Goal: Book appointment/travel/reservation

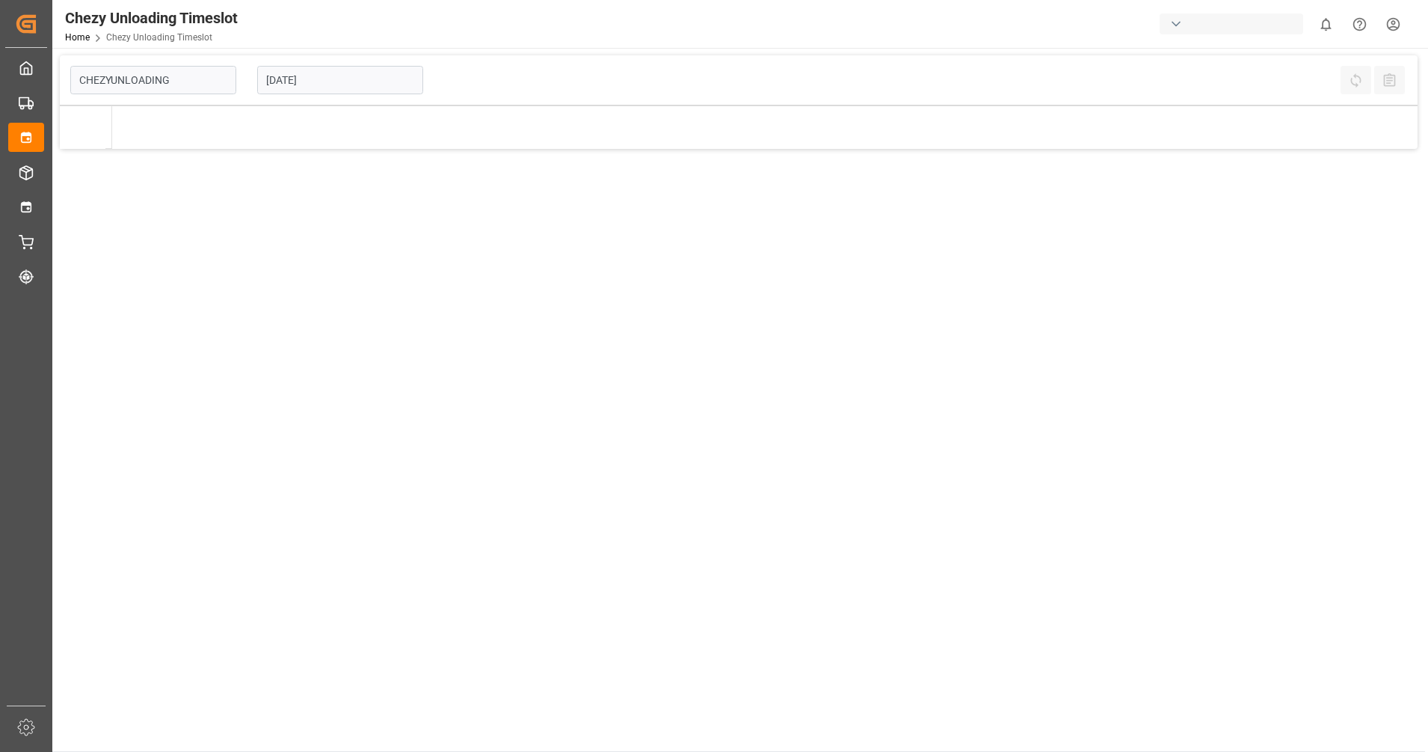
type input "Chezy Unloading"
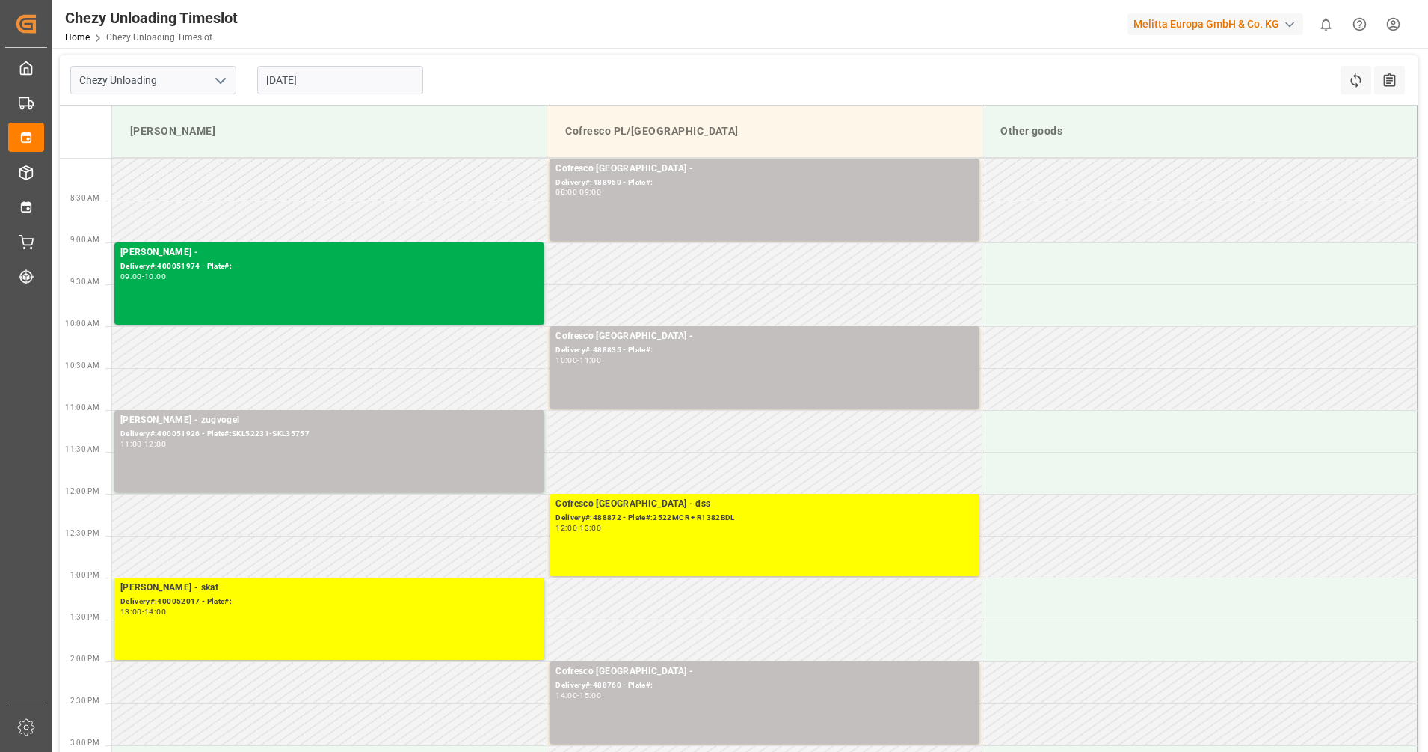
click at [357, 81] on input "[DATE]" at bounding box center [340, 80] width 166 height 28
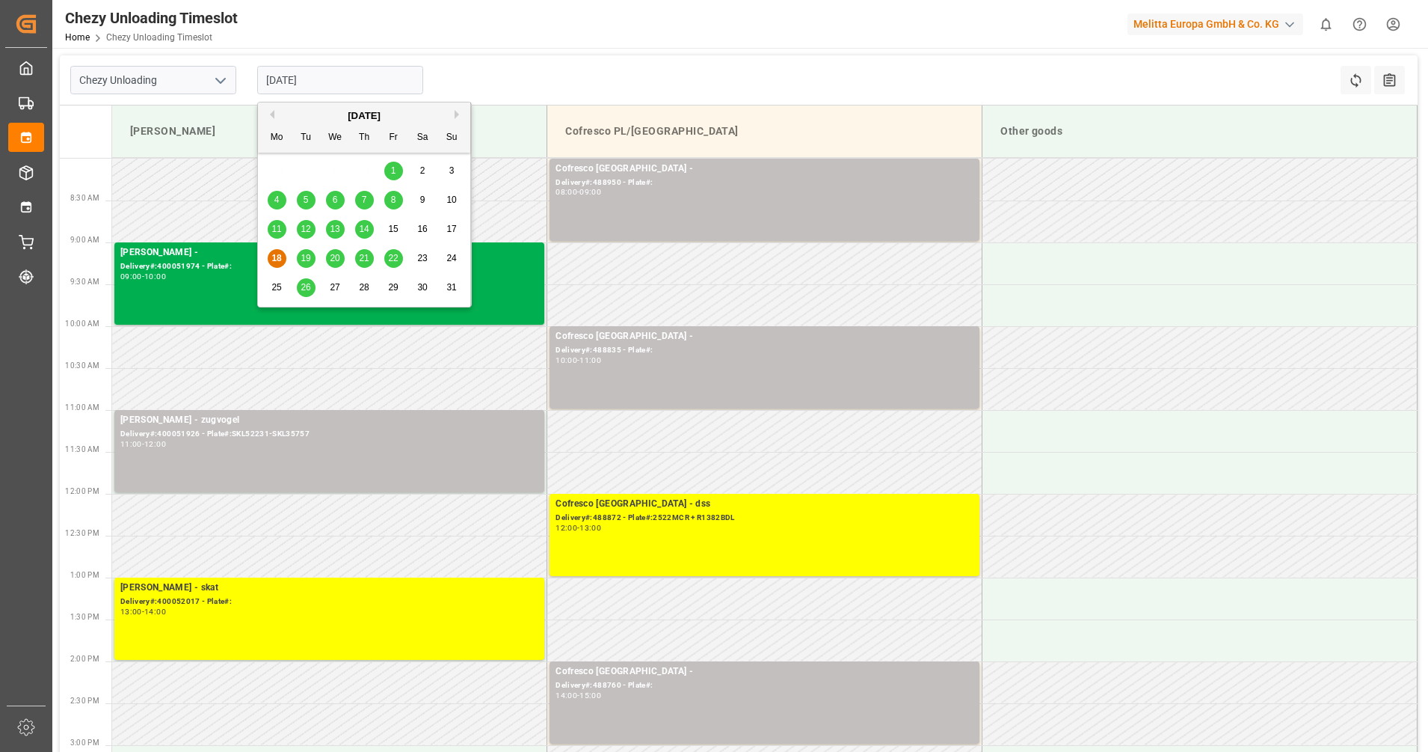
click at [305, 264] on div "19" at bounding box center [306, 259] width 19 height 18
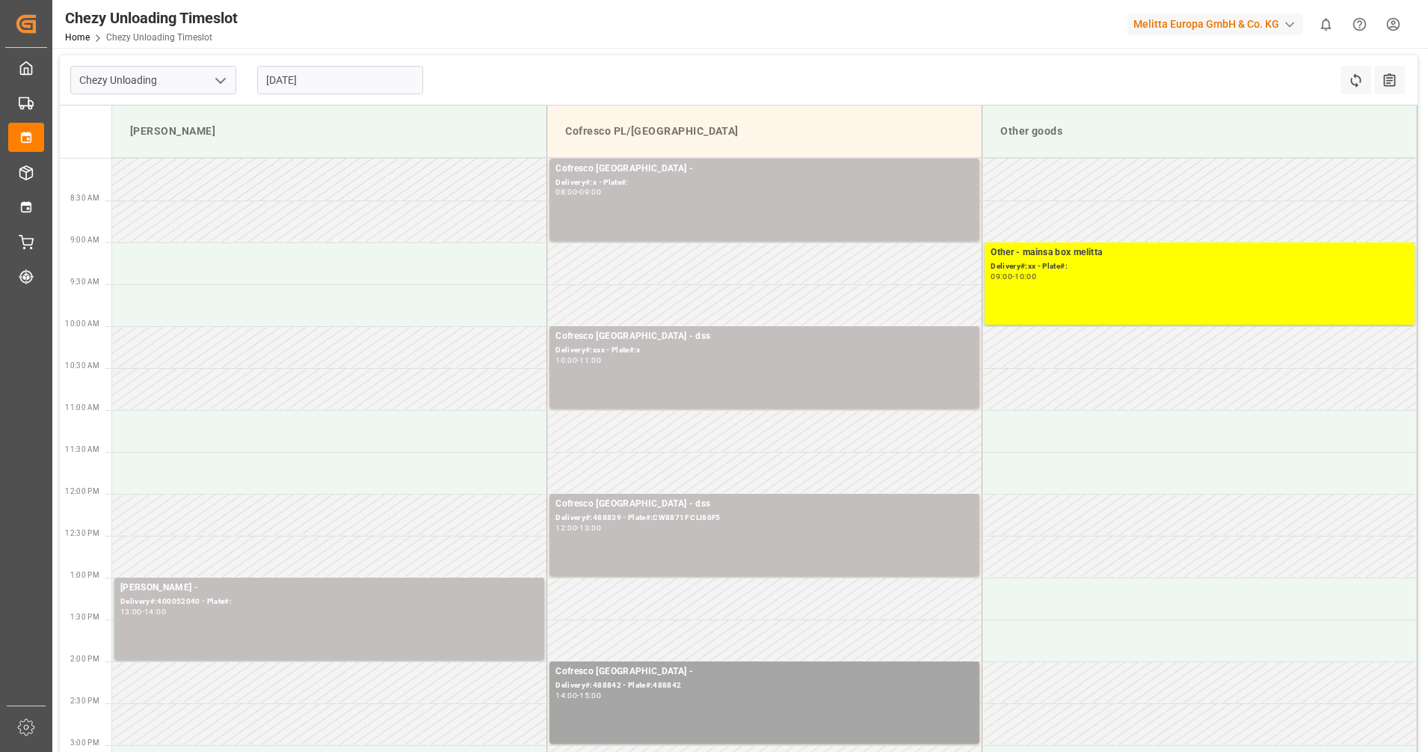
click at [398, 73] on input "19.08.2025" at bounding box center [340, 80] width 166 height 28
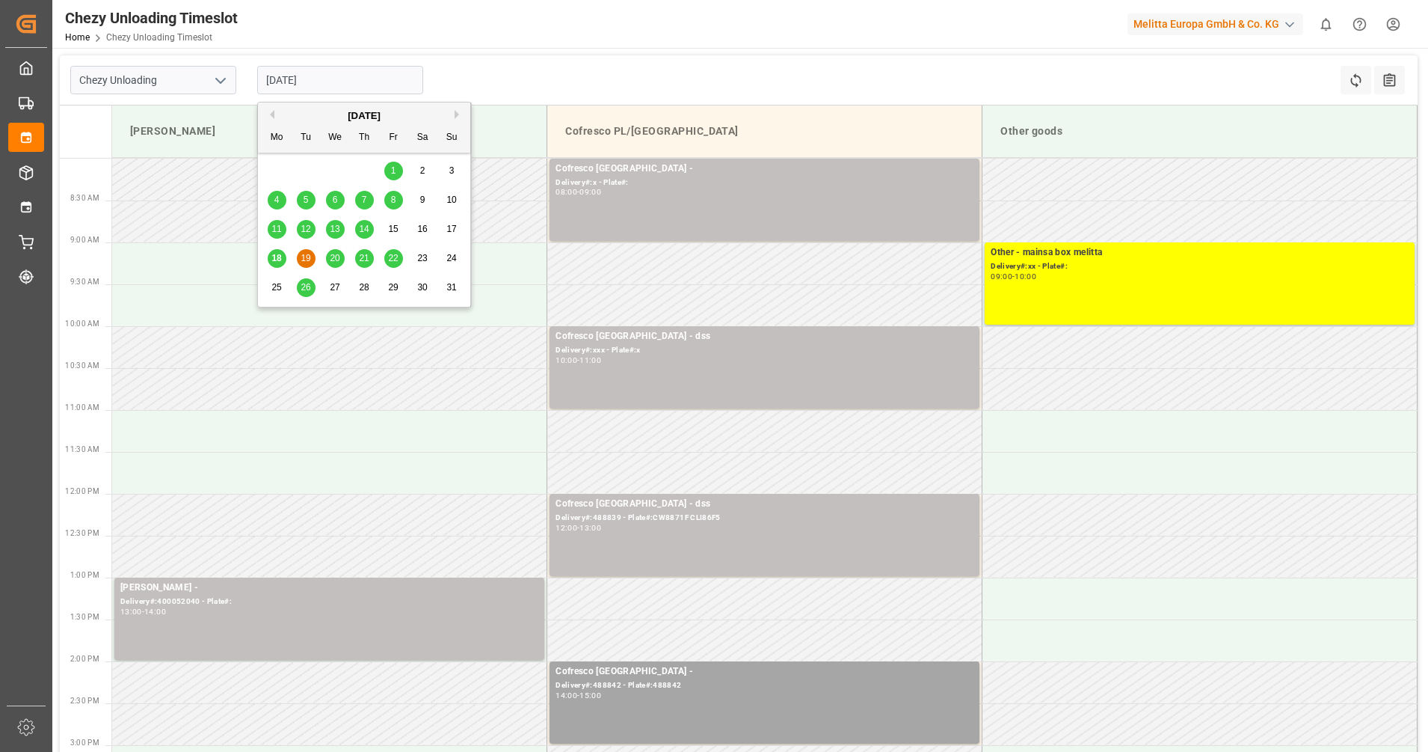
click at [338, 257] on span "20" at bounding box center [335, 258] width 10 height 10
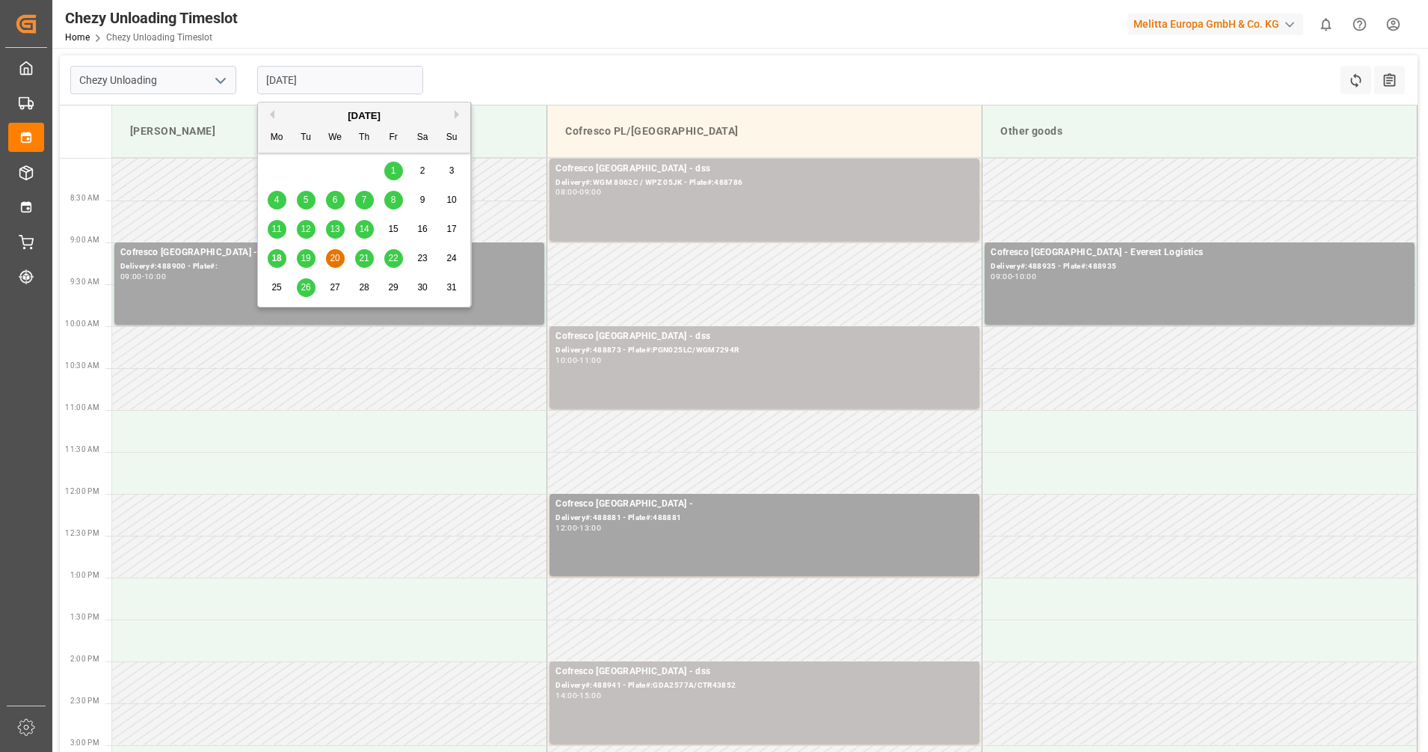
click at [365, 74] on input "20.08.2025" at bounding box center [340, 80] width 166 height 28
click at [311, 248] on div "18 19 20 21 22 23 24" at bounding box center [365, 258] width 204 height 29
click at [308, 258] on span "19" at bounding box center [306, 258] width 10 height 10
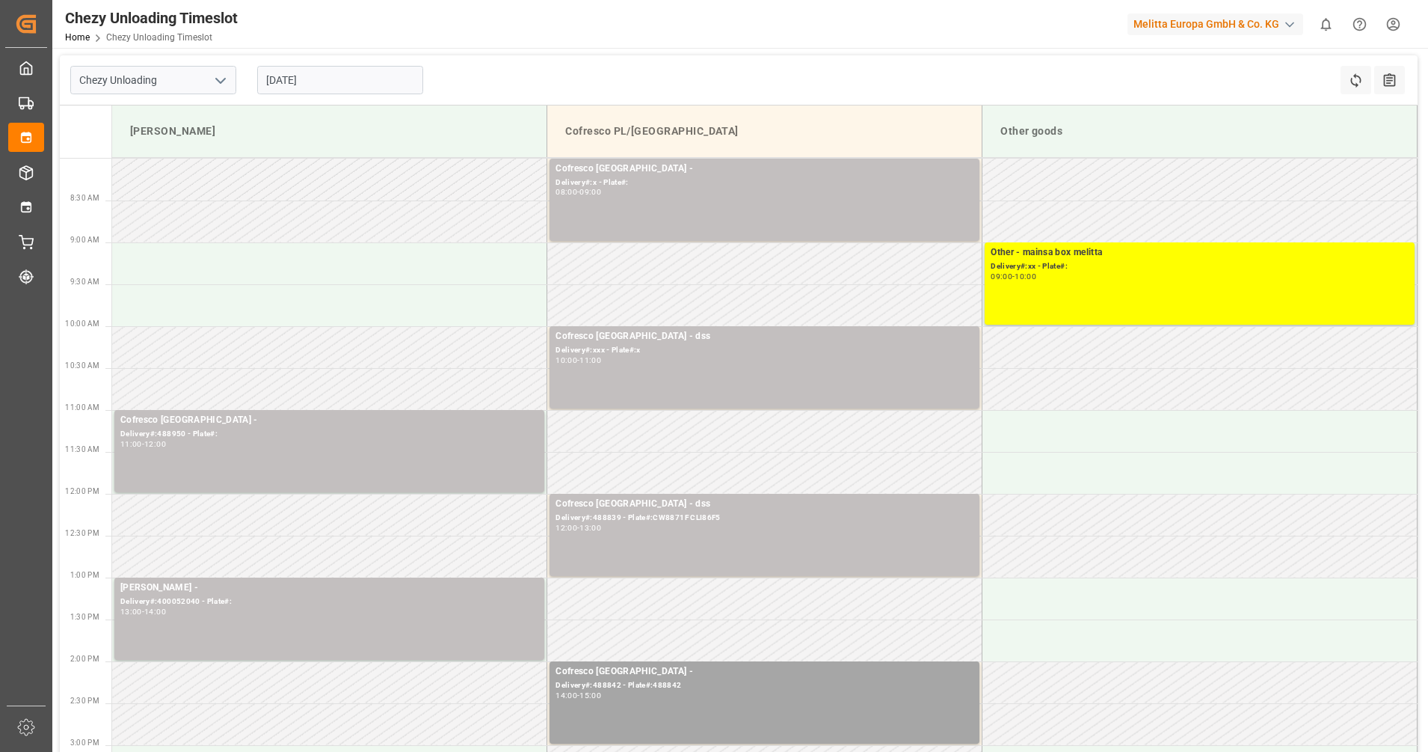
click at [312, 79] on input "19.08.2025" at bounding box center [340, 80] width 166 height 28
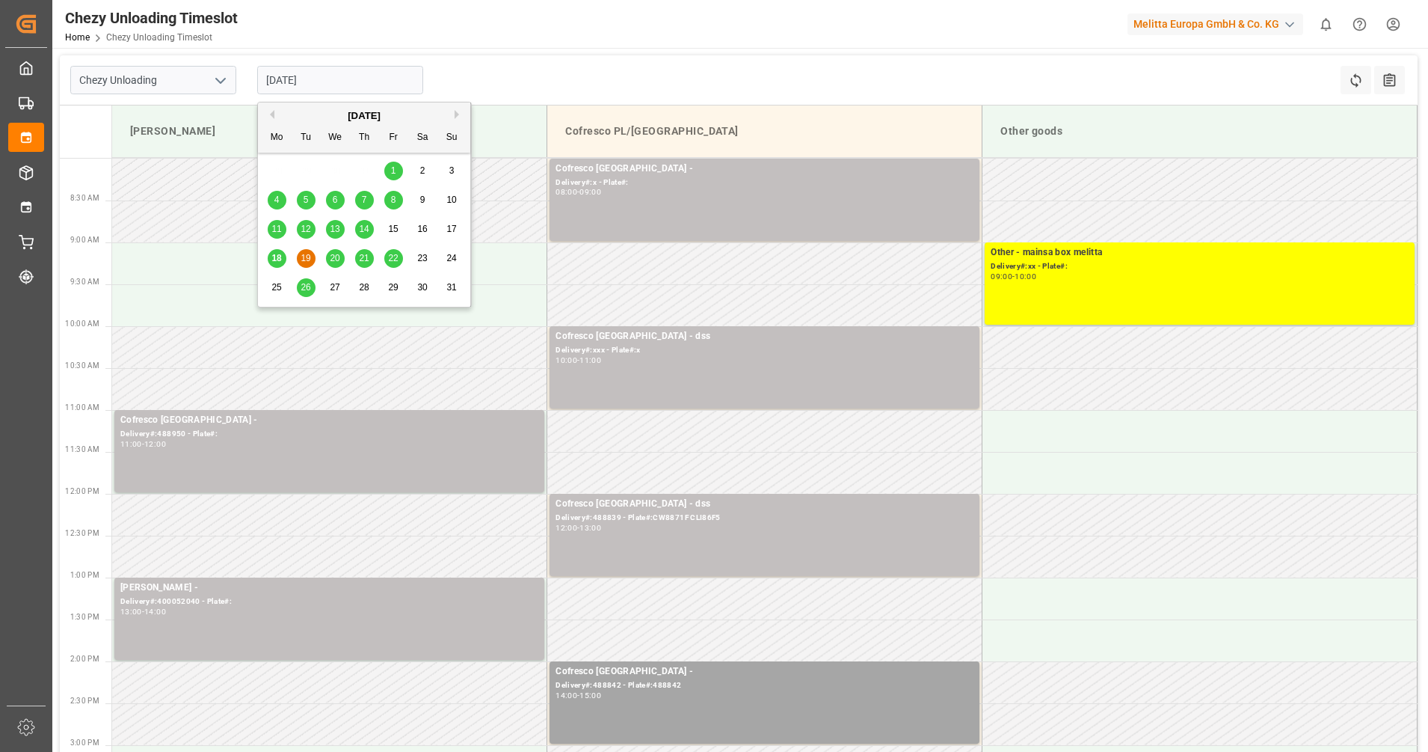
click at [341, 257] on div "20" at bounding box center [335, 259] width 19 height 18
type input "20.08.2025"
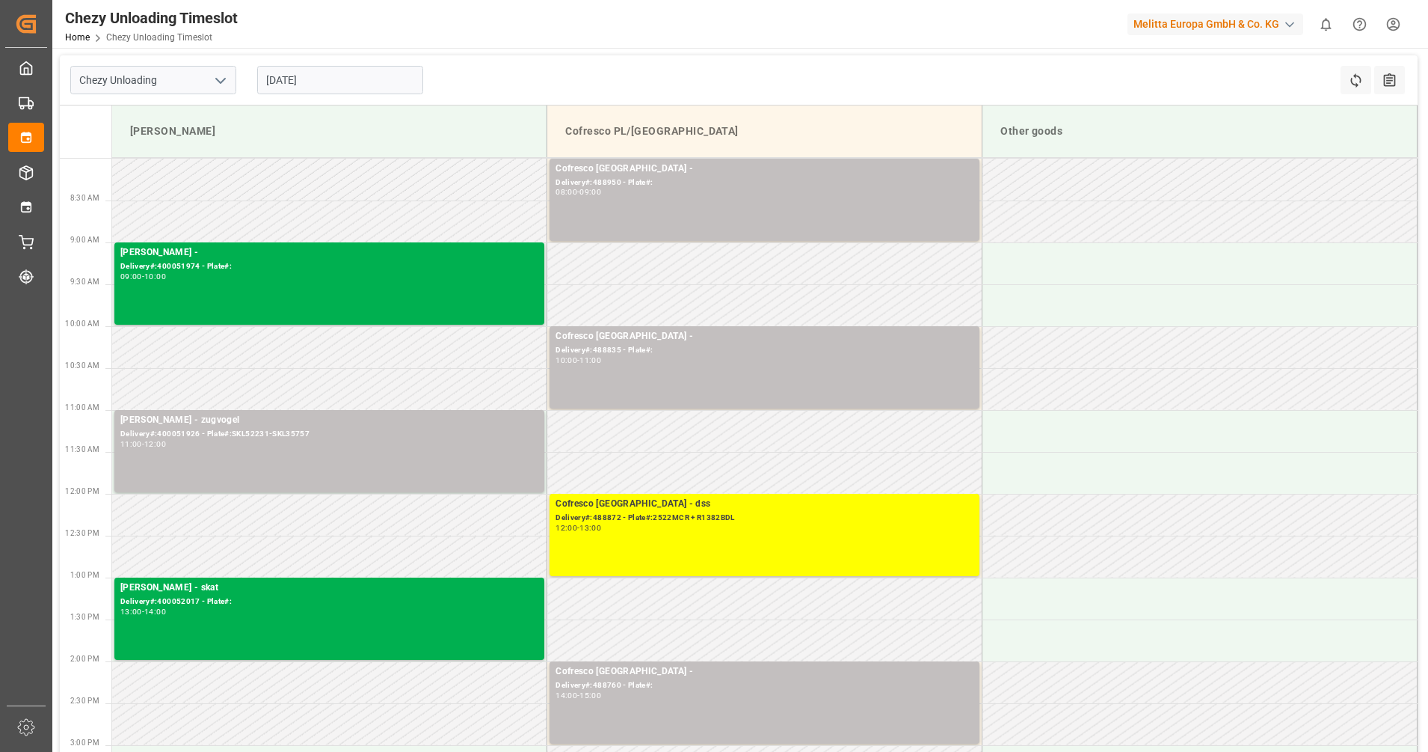
click at [336, 75] on input "18.08.2025" at bounding box center [340, 80] width 166 height 28
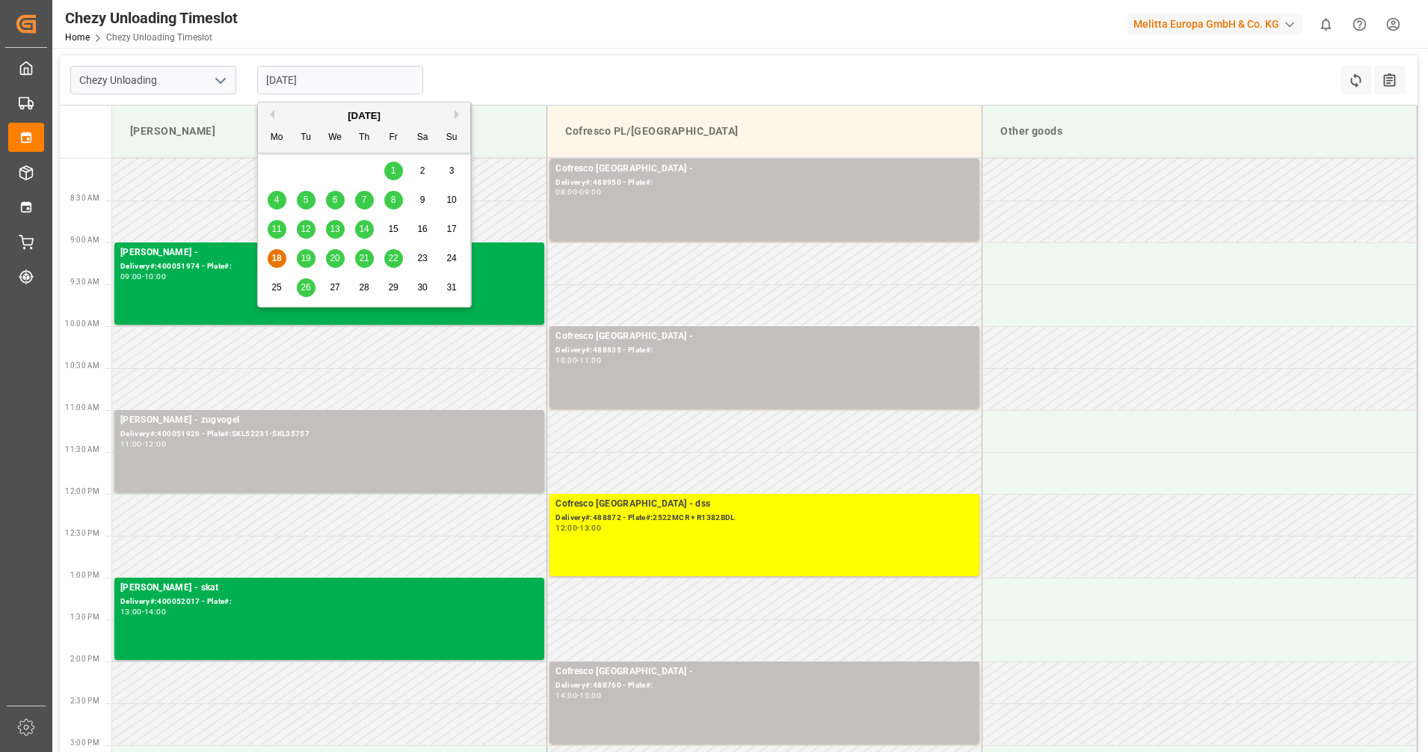
click at [339, 260] on span "20" at bounding box center [335, 258] width 10 height 10
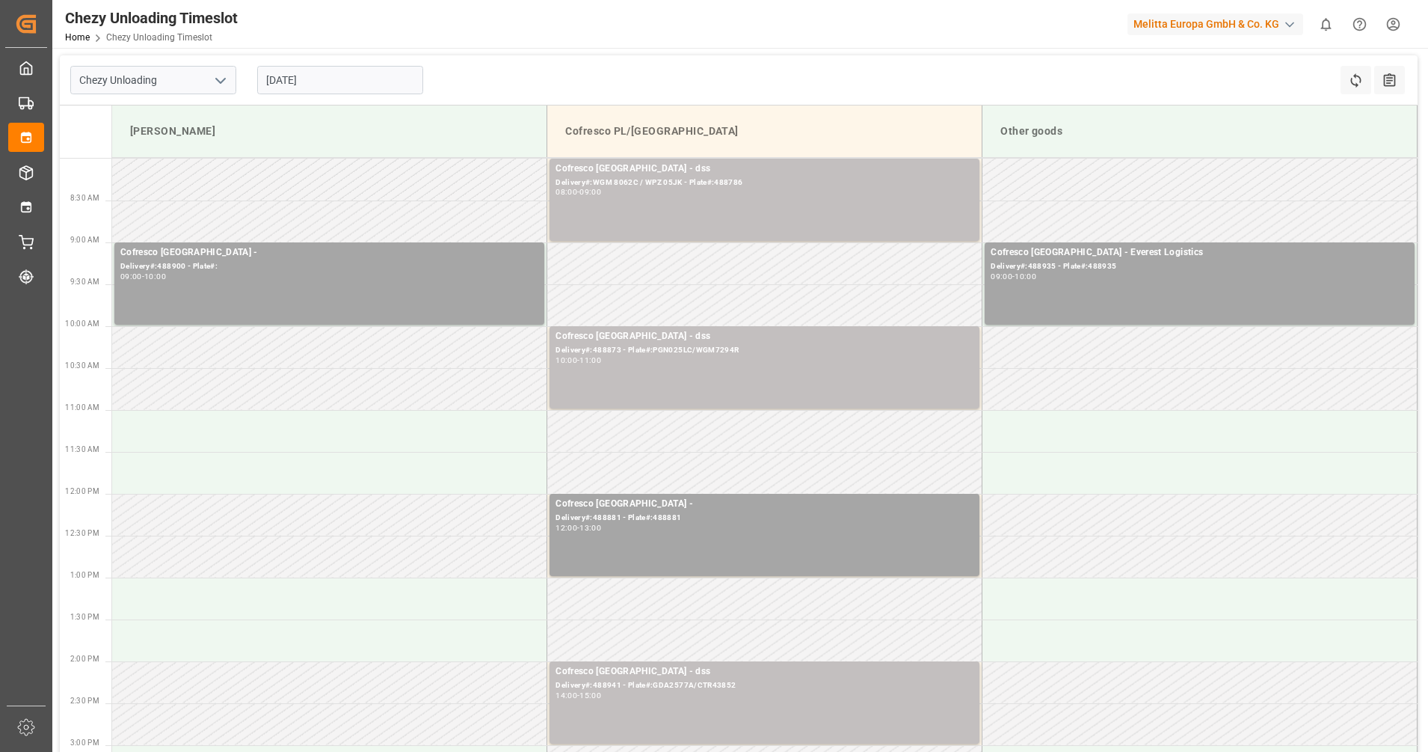
click at [340, 82] on input "20.08.2025" at bounding box center [340, 80] width 166 height 28
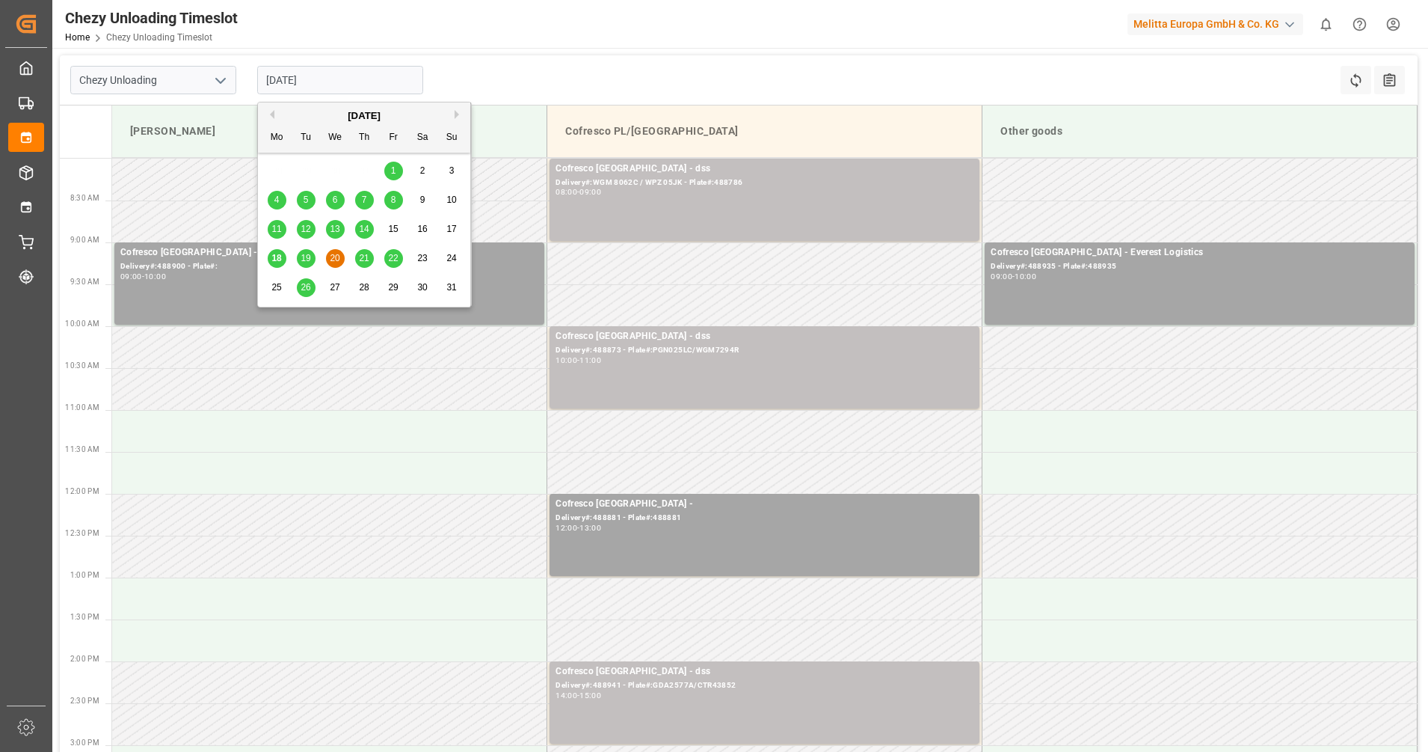
click at [336, 225] on span "13" at bounding box center [335, 229] width 10 height 10
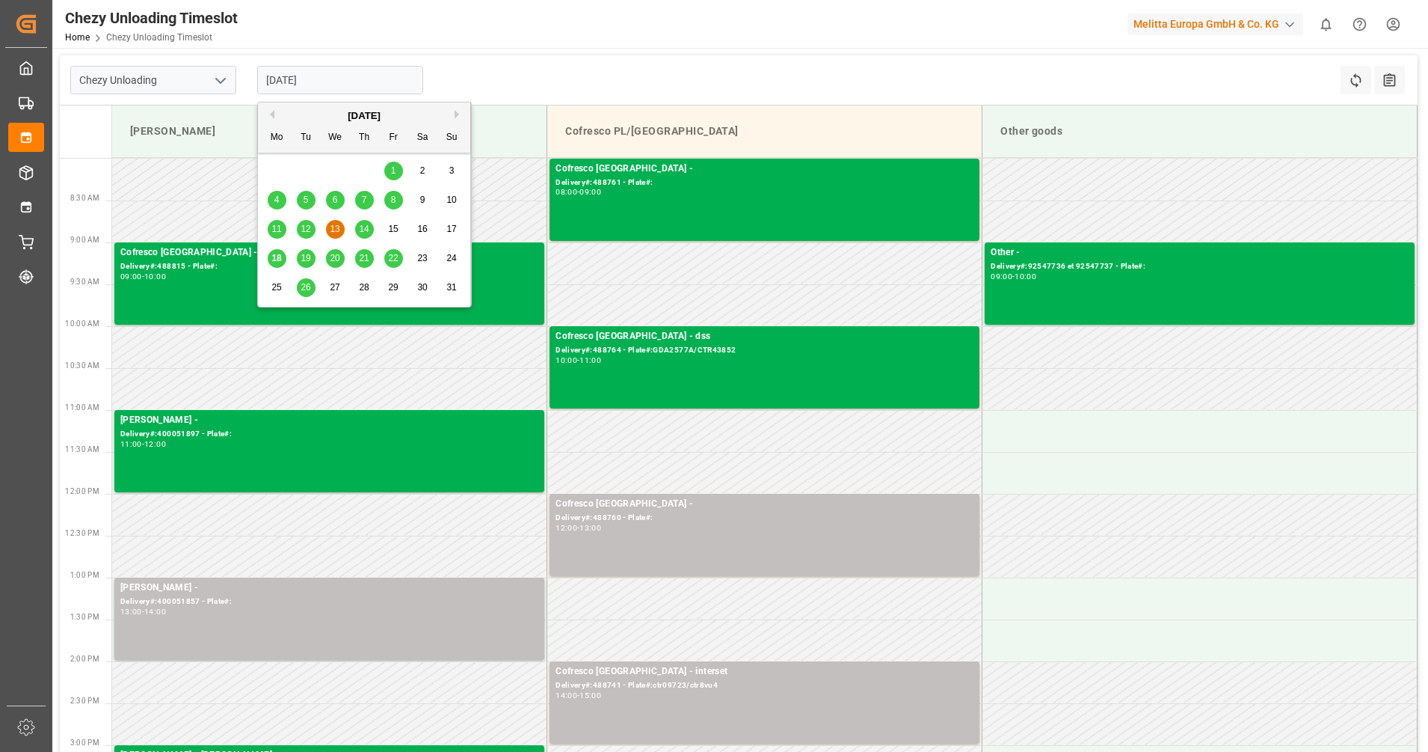
click at [365, 78] on input "13.08.2025" at bounding box center [340, 80] width 166 height 28
click at [369, 233] on div "14" at bounding box center [364, 230] width 19 height 18
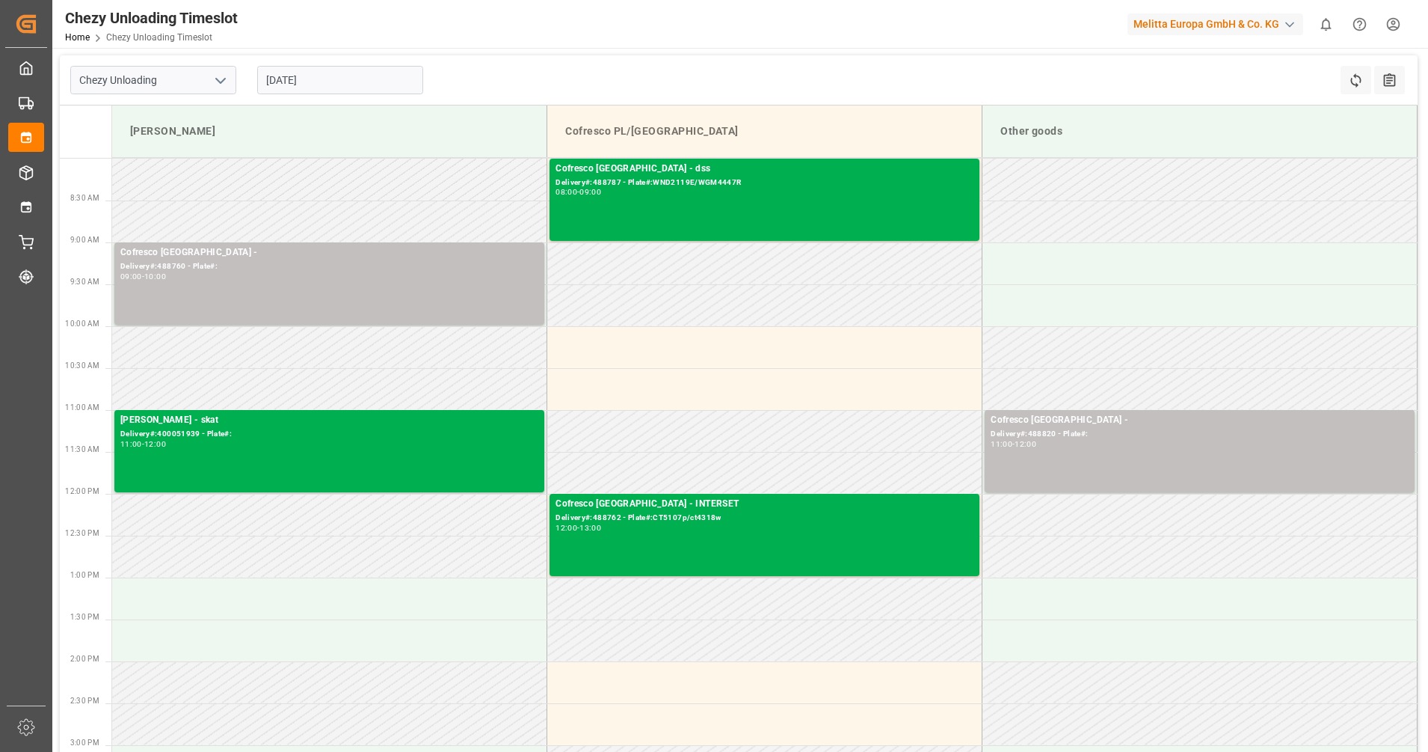
click at [310, 85] on input "14.08.2025" at bounding box center [340, 80] width 166 height 28
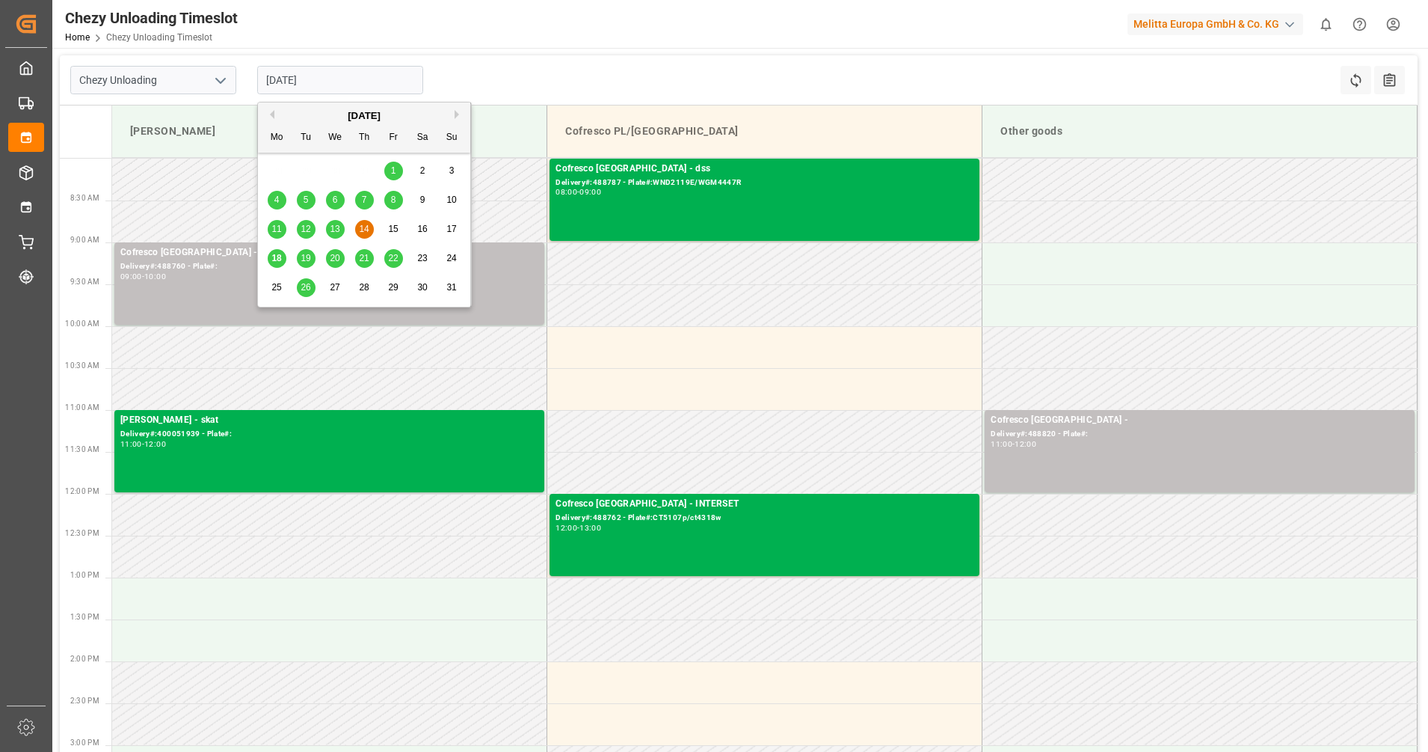
click at [337, 224] on span "13" at bounding box center [335, 229] width 10 height 10
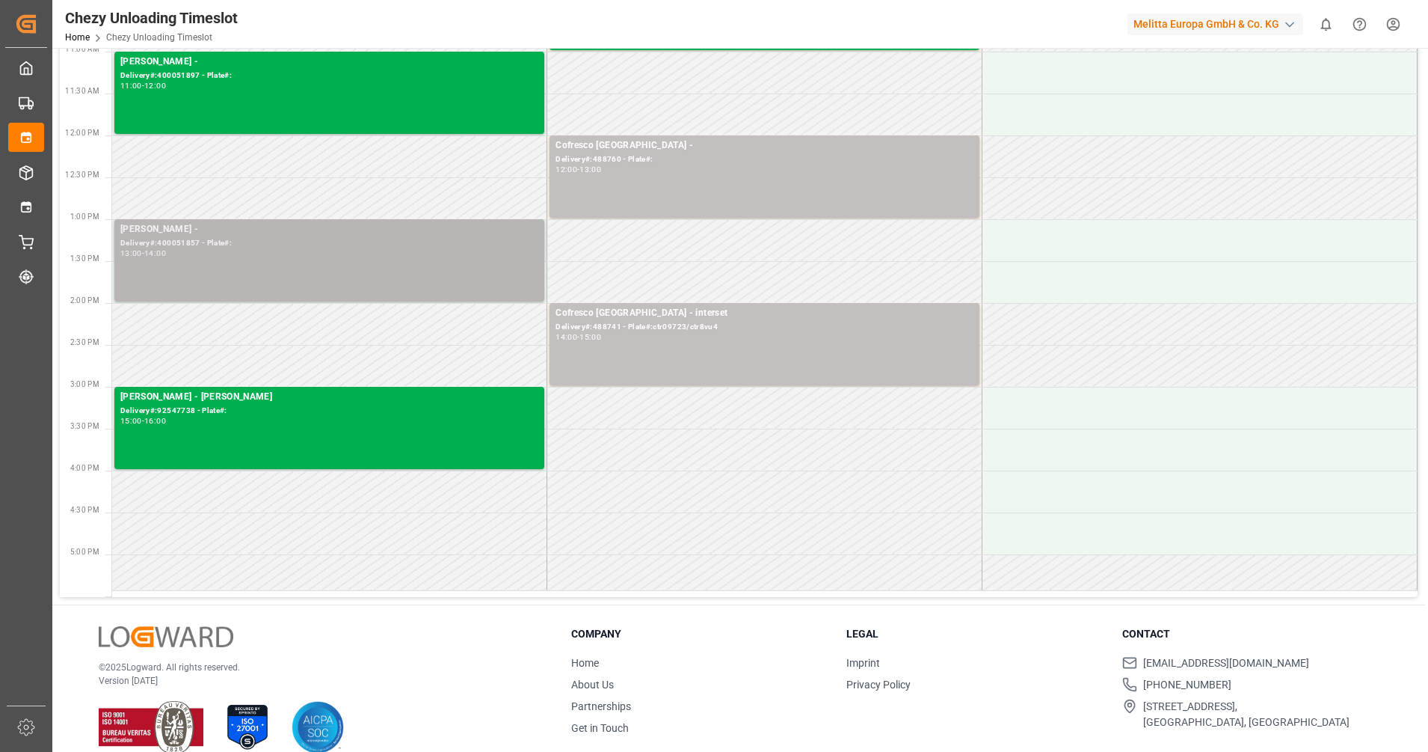
scroll to position [374, 0]
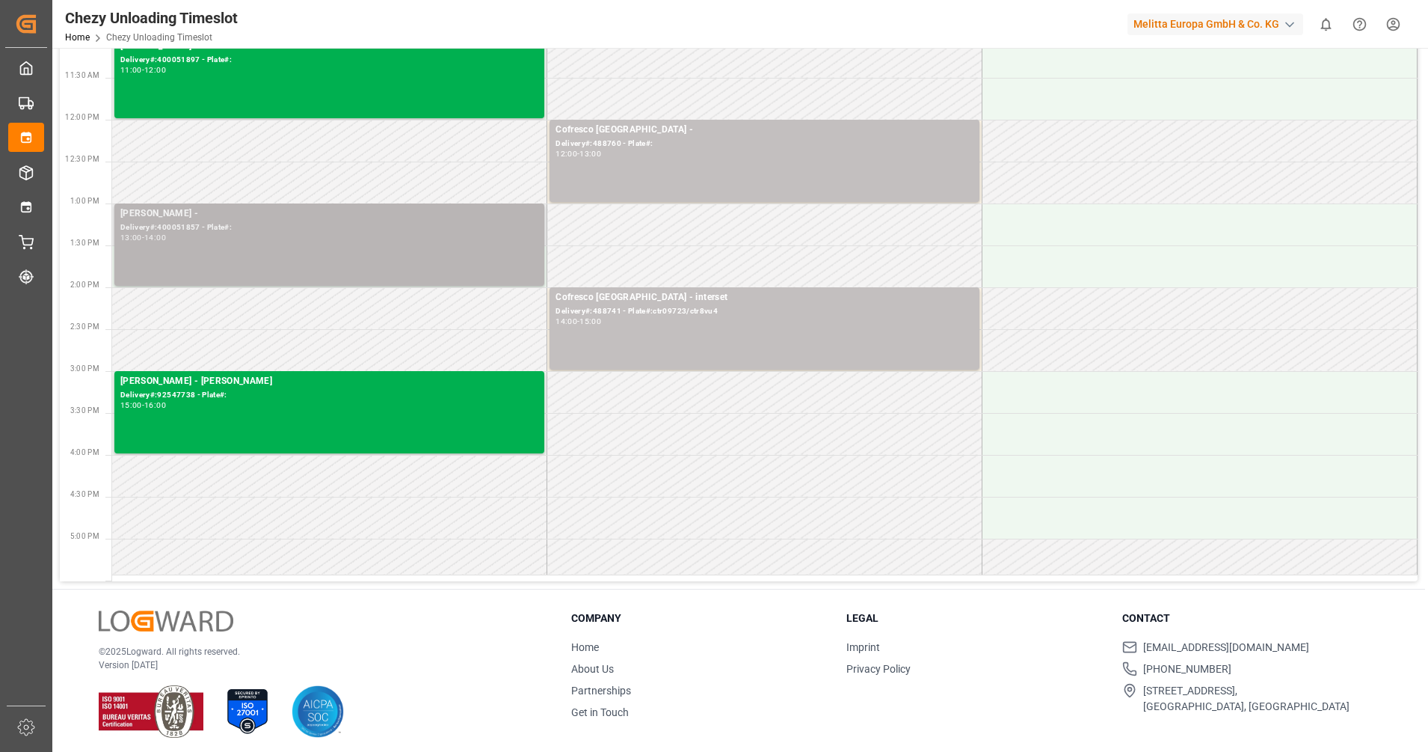
click at [274, 239] on div "13:00 - 14:00" at bounding box center [329, 238] width 418 height 8
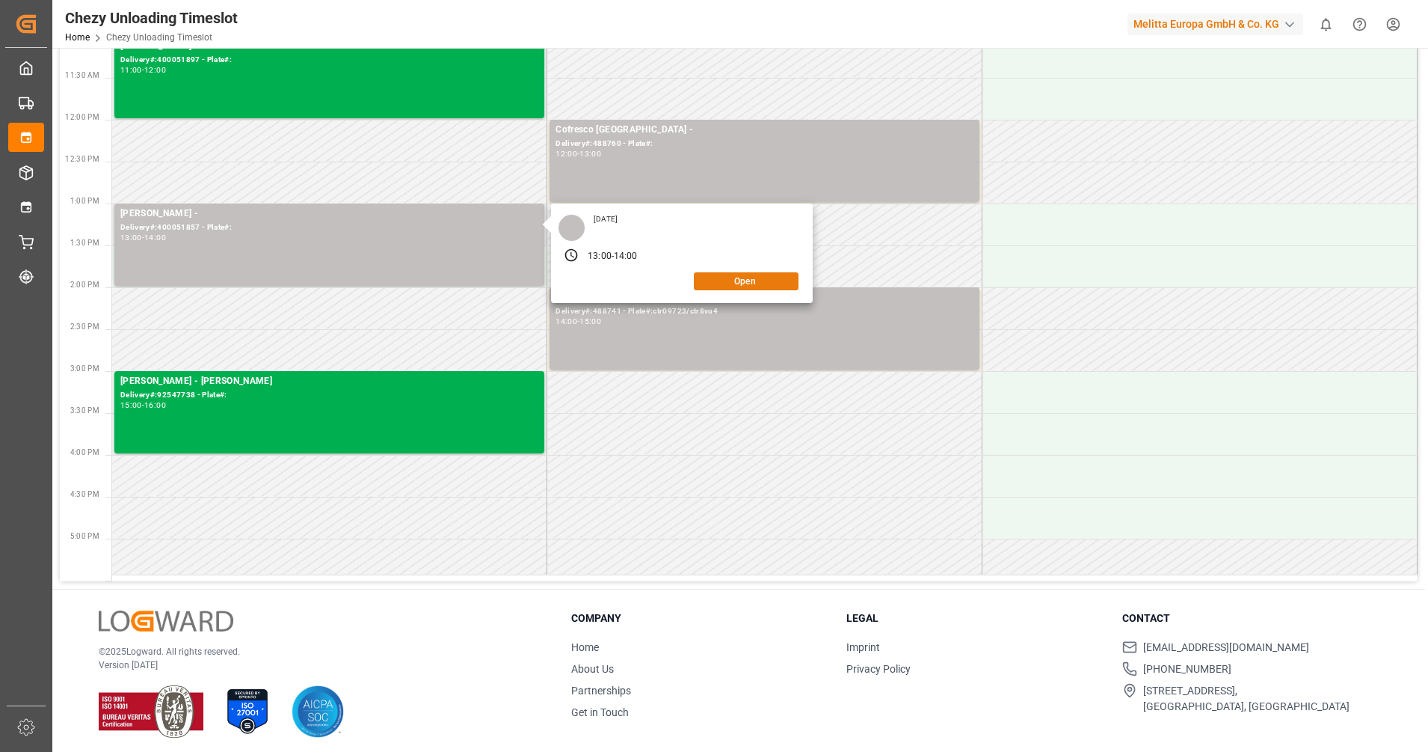
click at [757, 283] on button "Open" at bounding box center [746, 281] width 105 height 18
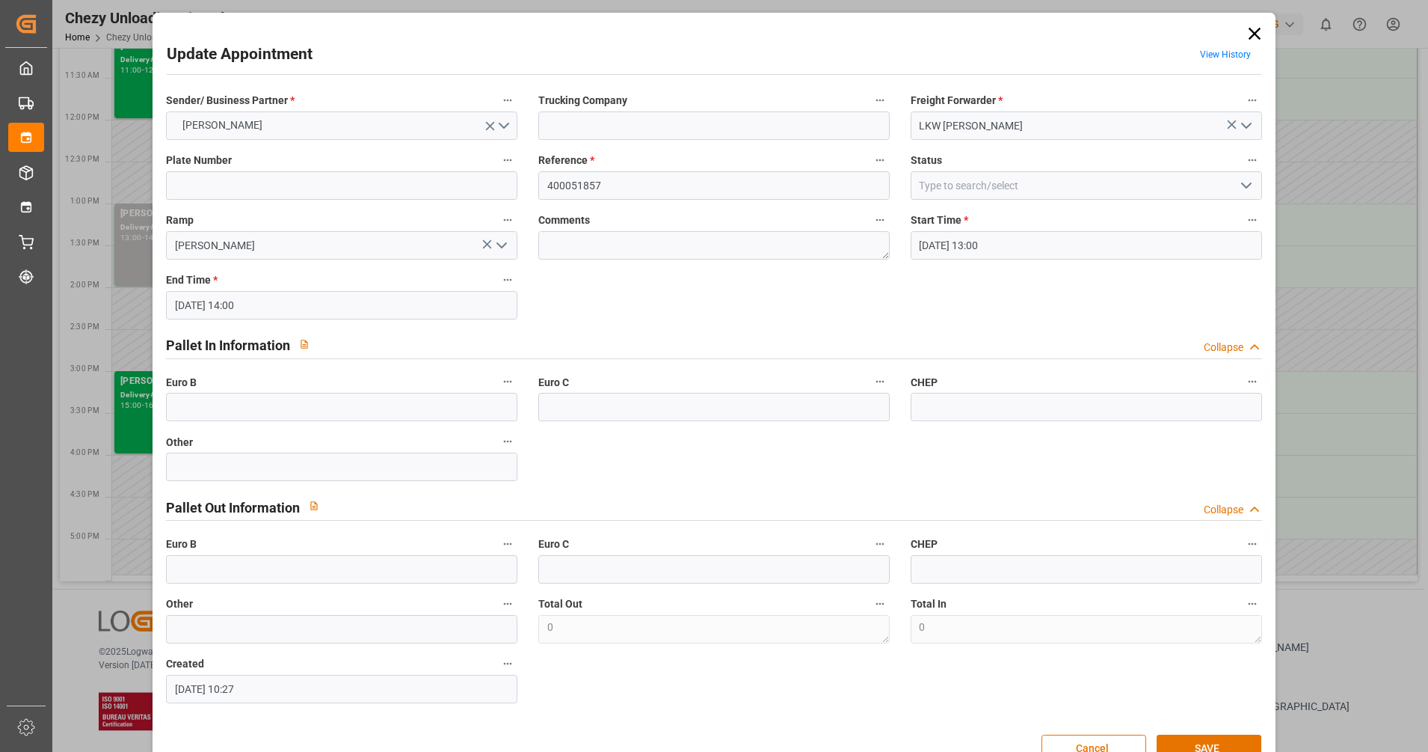
click at [1250, 38] on icon at bounding box center [1255, 33] width 21 height 21
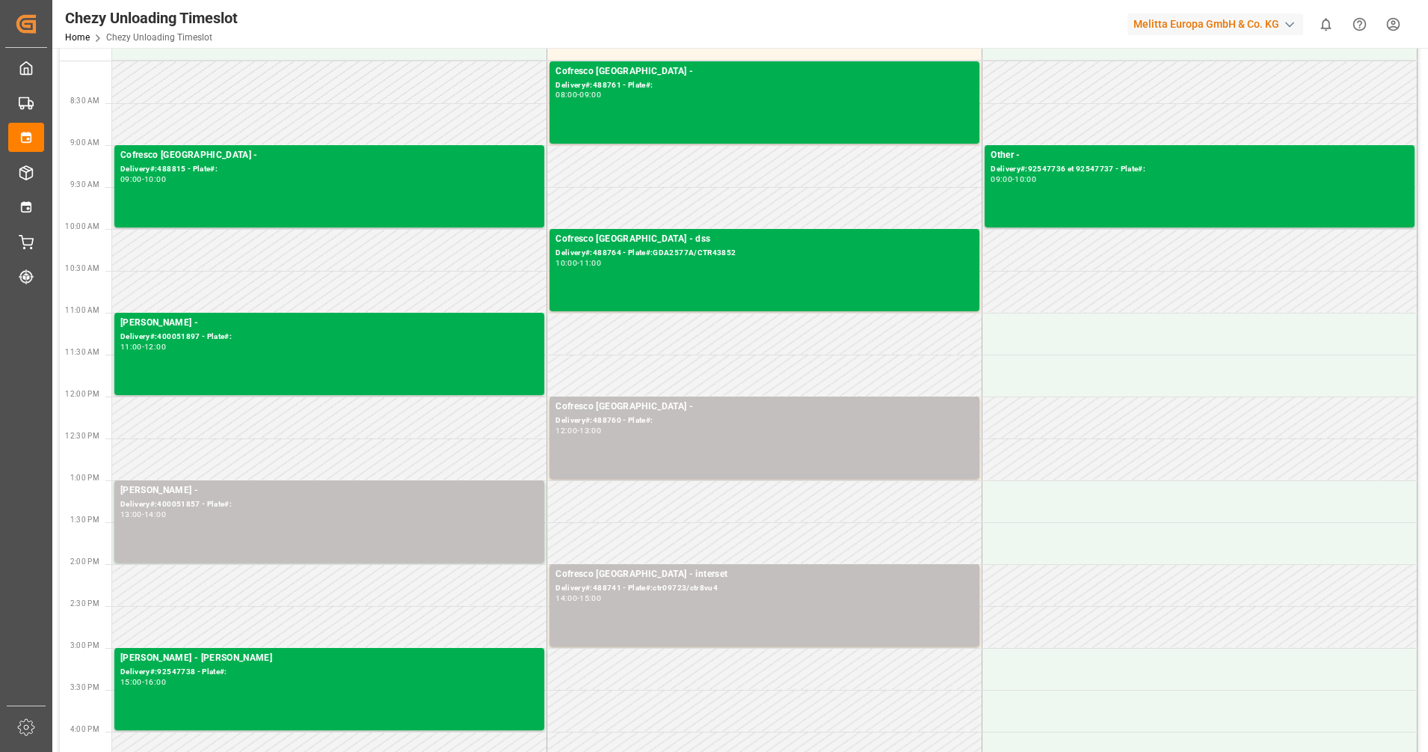
scroll to position [0, 0]
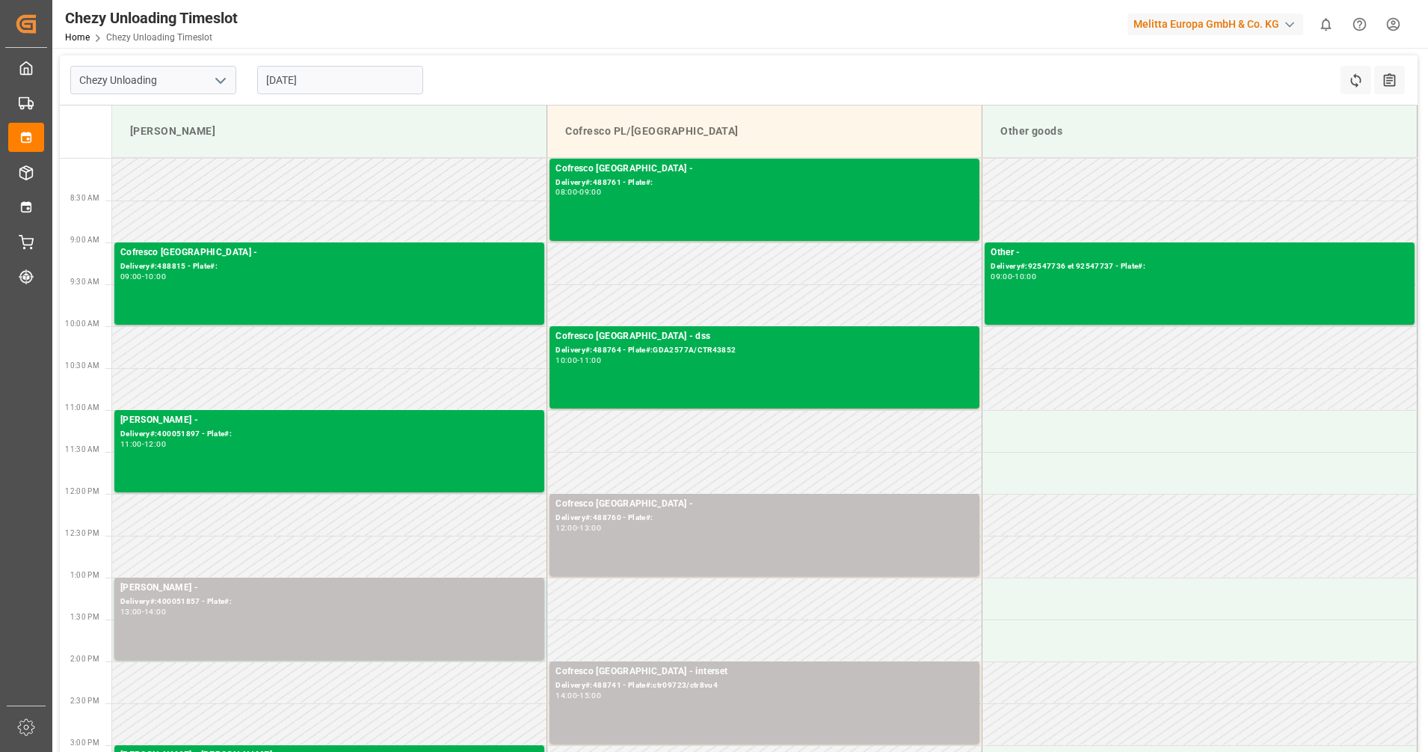
click at [277, 83] on input "13.08.2025" at bounding box center [340, 80] width 166 height 28
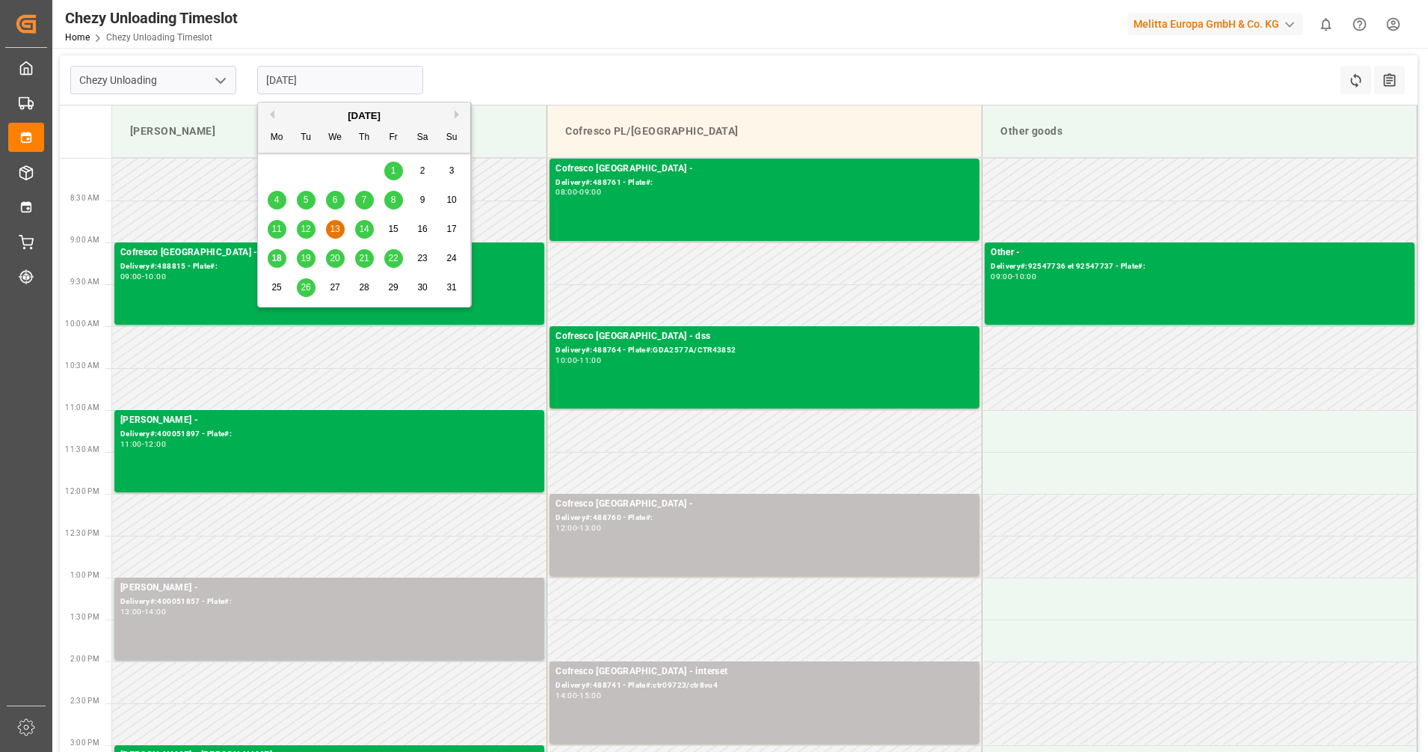
click at [362, 231] on span "14" at bounding box center [364, 229] width 10 height 10
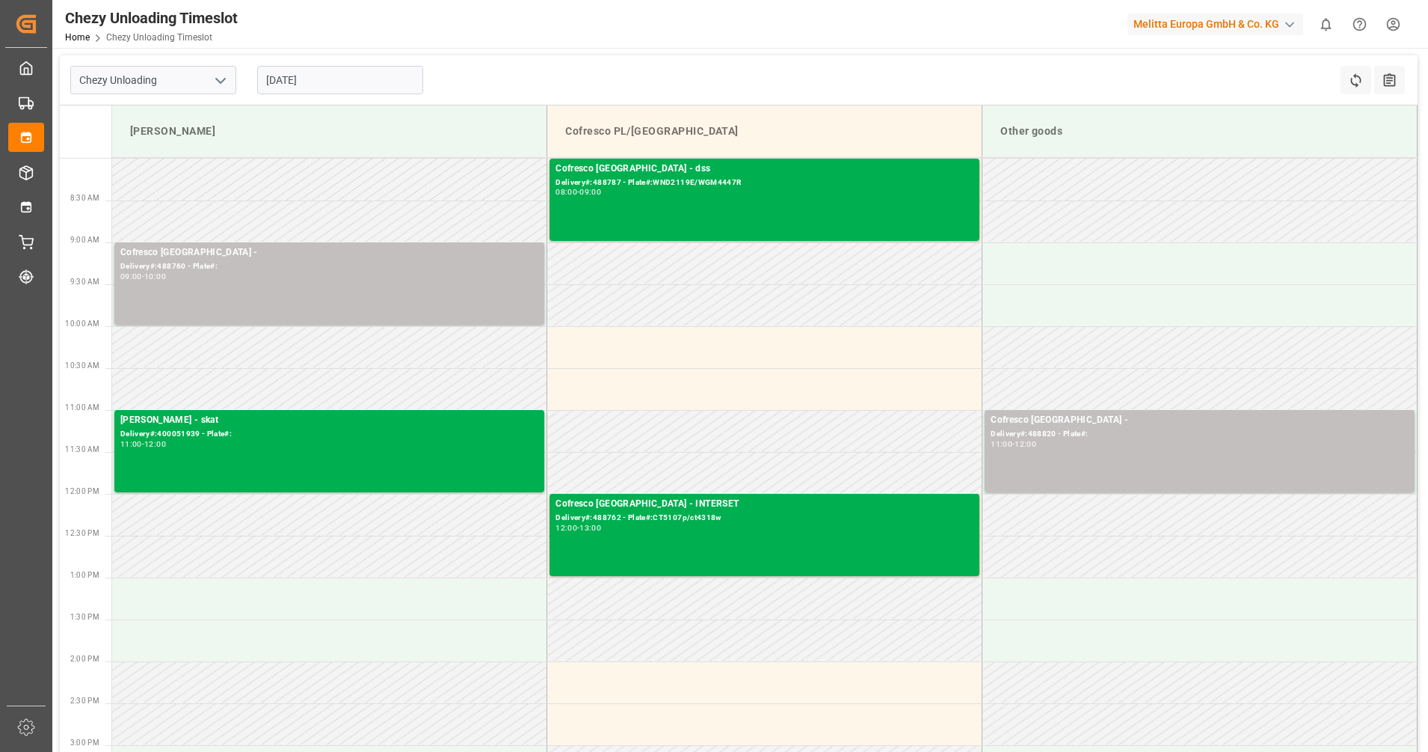
click at [344, 83] on input "14.08.2025" at bounding box center [340, 80] width 166 height 28
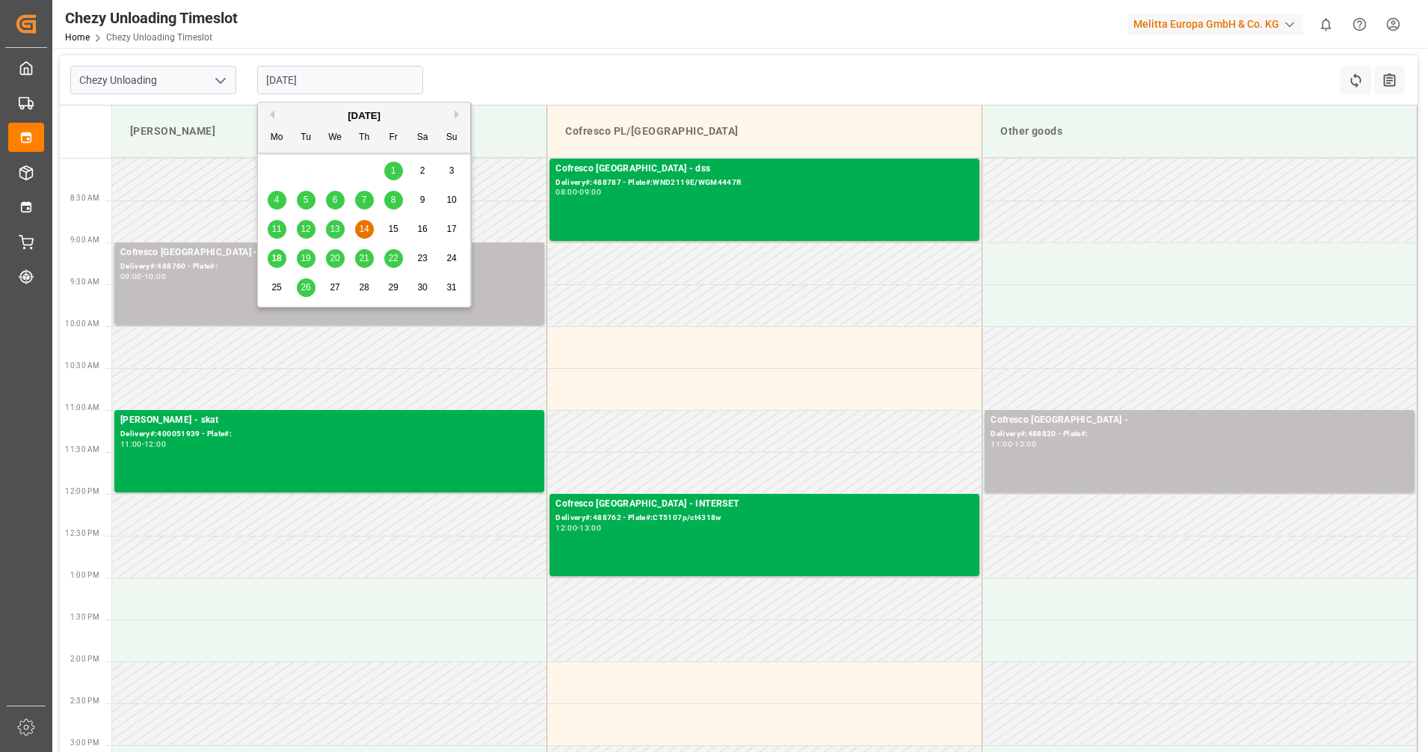
click at [280, 260] on span "18" at bounding box center [276, 258] width 10 height 10
type input "18.08.2025"
